Goal: Find specific page/section: Find specific page/section

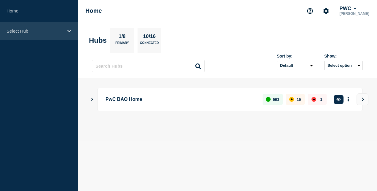
click at [67, 31] on div "Select Hub" at bounding box center [39, 31] width 78 height 18
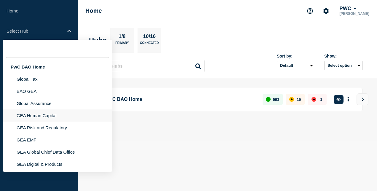
click at [57, 115] on li "GEA Human Capital" at bounding box center [57, 115] width 109 height 12
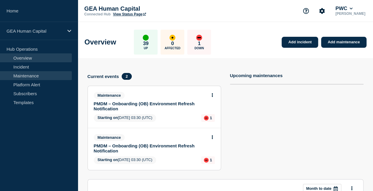
click at [41, 73] on link "Maintenance" at bounding box center [36, 75] width 72 height 9
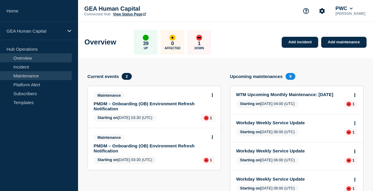
click at [31, 73] on link "Maintenance" at bounding box center [36, 75] width 72 height 9
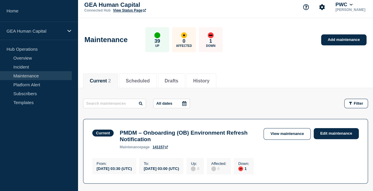
scroll to position [4, 0]
click at [140, 79] on button "Scheduled" at bounding box center [138, 81] width 24 height 5
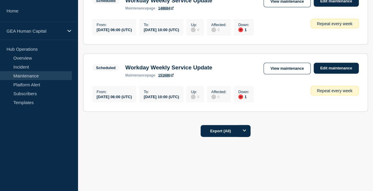
scroll to position [629, 0]
click at [234, 130] on button "Export (All)" at bounding box center [225, 131] width 50 height 12
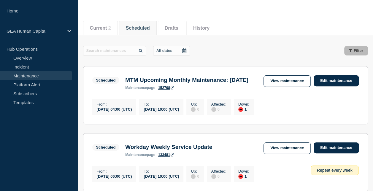
scroll to position [0, 0]
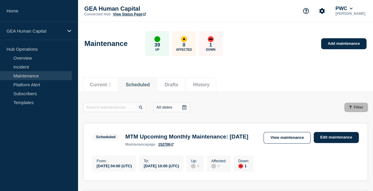
click at [209, 83] on button "History" at bounding box center [201, 84] width 16 height 5
click at [209, 86] on button "History" at bounding box center [201, 84] width 16 height 5
click at [25, 72] on link "Maintenance" at bounding box center [36, 75] width 72 height 9
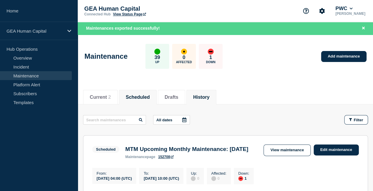
click at [206, 97] on button "History" at bounding box center [201, 97] width 16 height 5
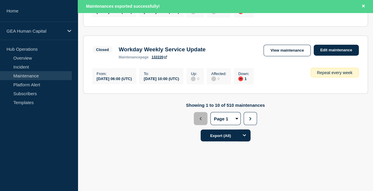
scroll to position [734, 0]
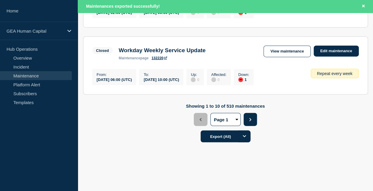
click at [248, 121] on icon "button" at bounding box center [250, 119] width 4 height 3
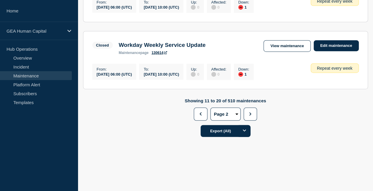
scroll to position [760, 0]
click at [250, 114] on icon "button" at bounding box center [250, 113] width 2 height 3
click at [251, 113] on icon "button" at bounding box center [250, 113] width 4 height 3
select select "4"
